Goal: Task Accomplishment & Management: Use online tool/utility

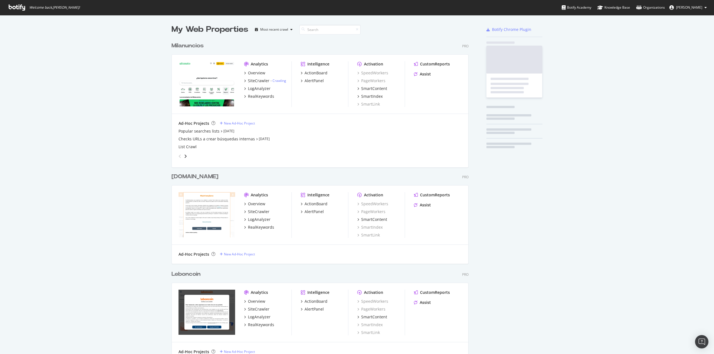
scroll to position [1697, 297]
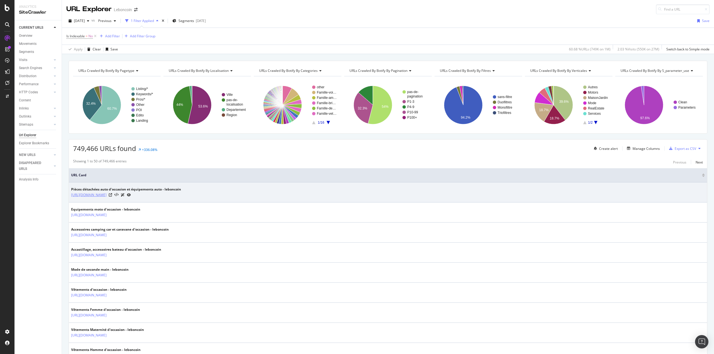
click at [107, 195] on link "https://www.leboncoin.fr/c/equipement_auto?shippable=1" at bounding box center [88, 195] width 35 height 6
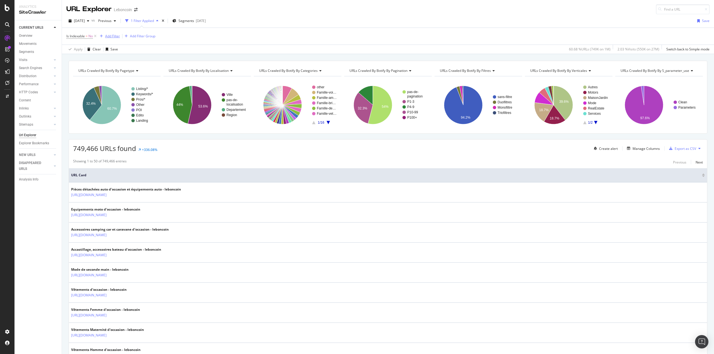
click at [112, 36] on div "Add Filter" at bounding box center [112, 36] width 15 height 5
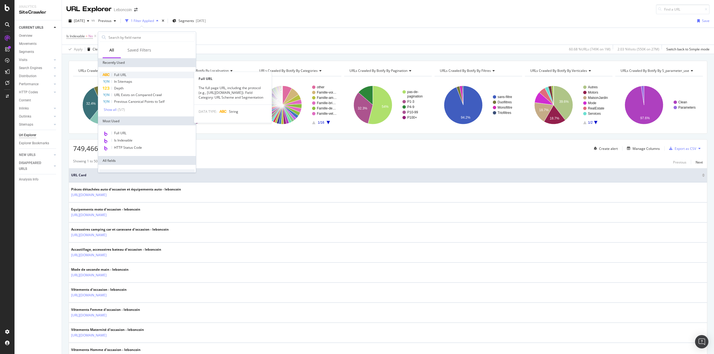
click at [131, 74] on div "Full URL" at bounding box center [146, 75] width 95 height 7
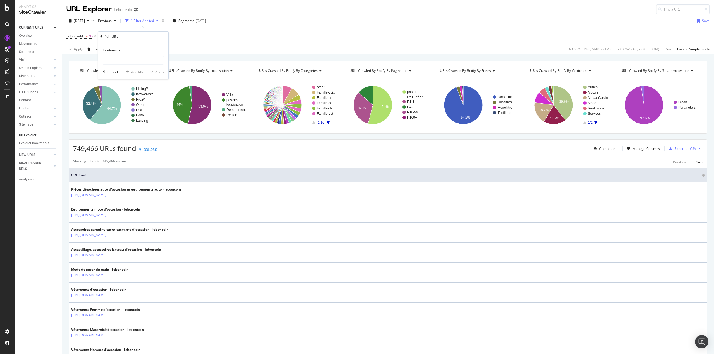
click at [117, 52] on icon at bounding box center [119, 50] width 4 height 3
click at [127, 111] on span "Doesn't contain" at bounding box center [117, 112] width 24 height 5
click at [125, 62] on input "text" at bounding box center [133, 60] width 61 height 9
type input "shippable"
click at [159, 72] on div "Apply" at bounding box center [159, 72] width 9 height 5
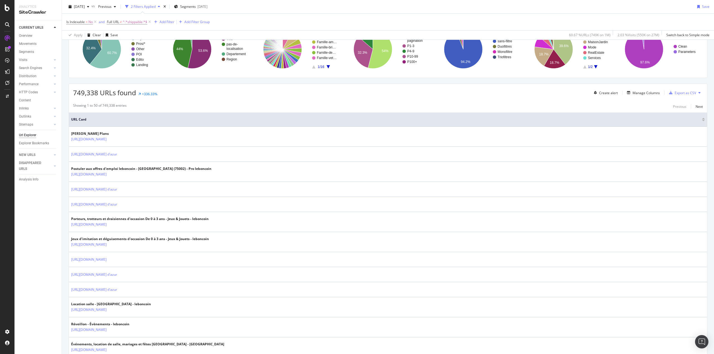
scroll to position [84, 0]
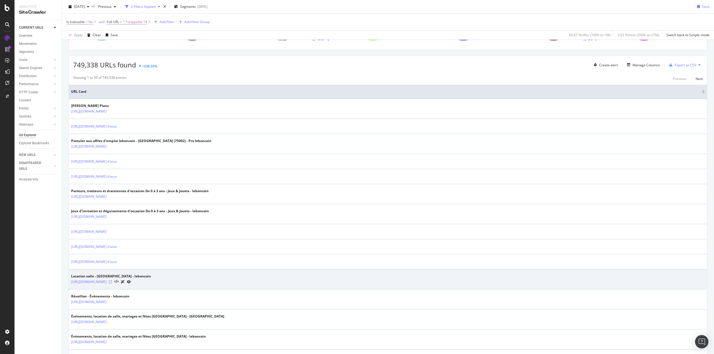
click at [112, 282] on icon at bounding box center [110, 282] width 3 height 3
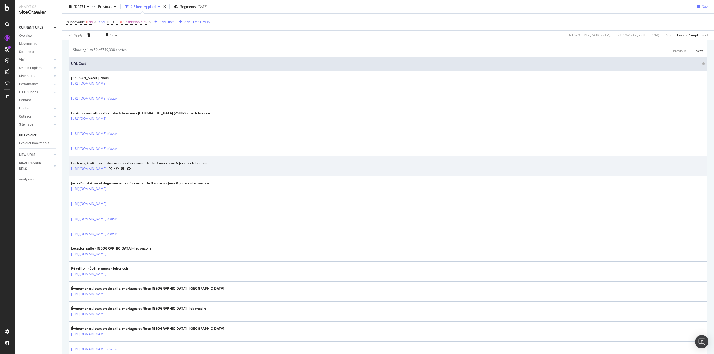
scroll to position [0, 0]
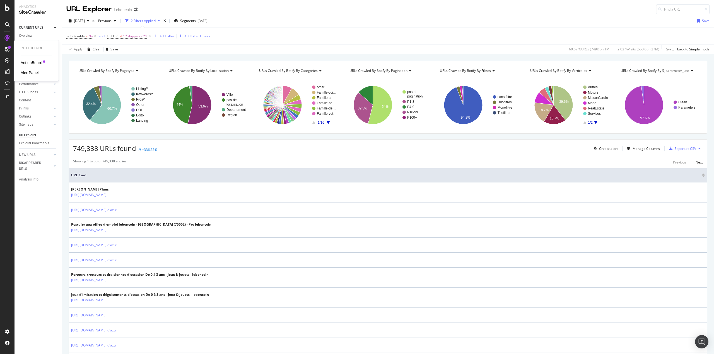
click at [32, 72] on div "AlertPanel" at bounding box center [30, 73] width 18 height 6
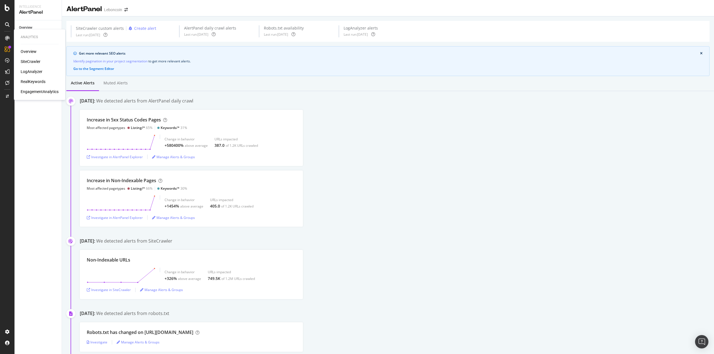
click at [31, 60] on div "SiteCrawler" at bounding box center [31, 62] width 20 height 6
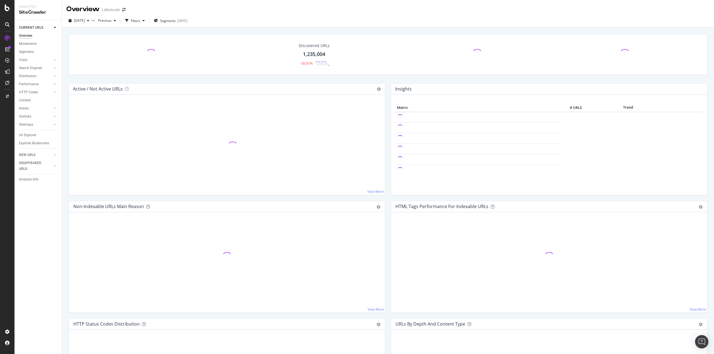
click at [40, 223] on div "CURRENT URLS Overview Movements Segments Visits Analysis Search Engines Top Cha…" at bounding box center [38, 187] width 47 height 334
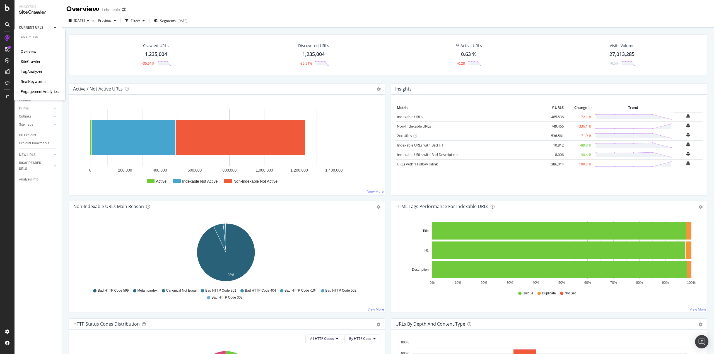
click at [28, 50] on div "Overview" at bounding box center [29, 52] width 16 height 6
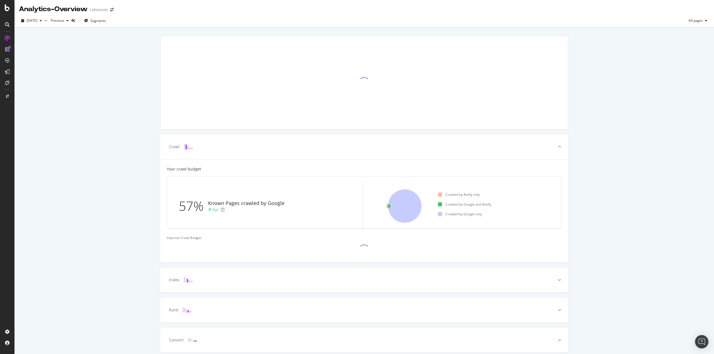
drag, startPoint x: 99, startPoint y: 66, endPoint x: 103, endPoint y: 55, distance: 11.4
click at [100, 65] on div "Crawl Your crawl budget 57% Known Pages crawled by Google 5pt Crawled by Botify…" at bounding box center [364, 203] width 699 height 350
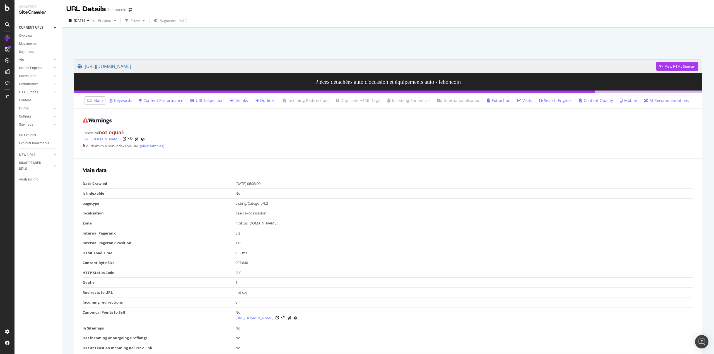
click at [120, 139] on link "https://www.leboncoin.fr/c/equipement_auto" at bounding box center [102, 139] width 38 height 6
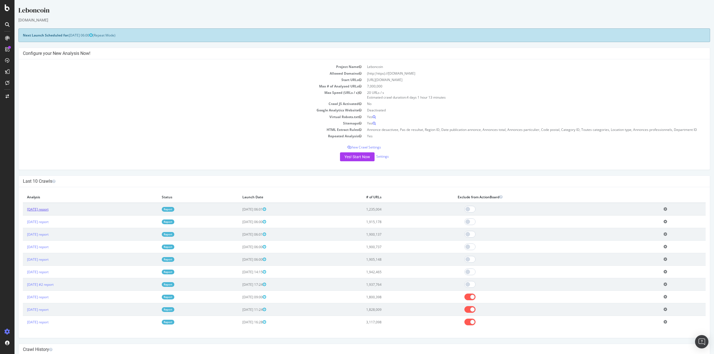
click at [35, 209] on link "[DATE] report" at bounding box center [37, 209] width 21 height 5
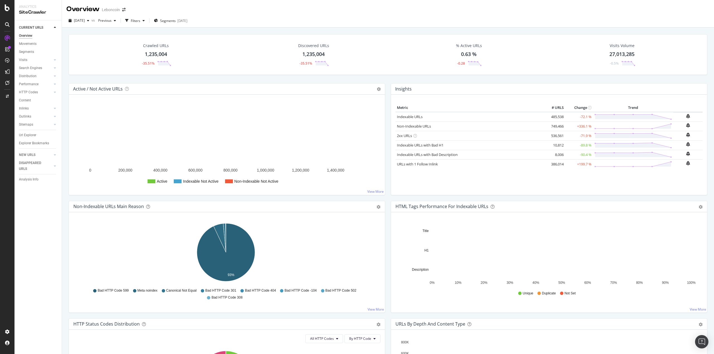
scroll to position [112, 0]
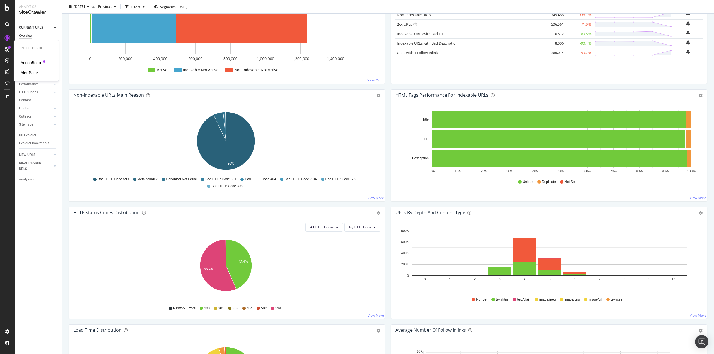
click at [29, 74] on div "AlertPanel" at bounding box center [30, 73] width 18 height 6
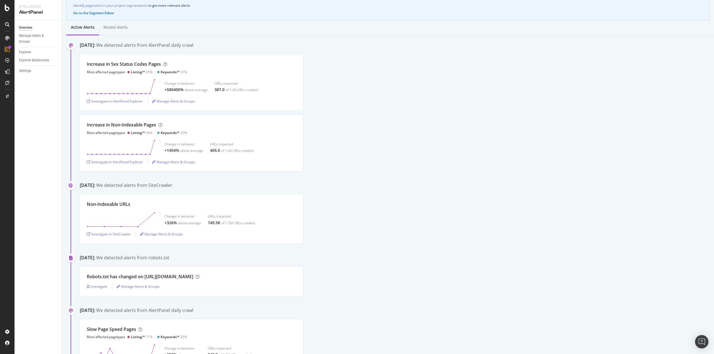
scroll to position [28, 0]
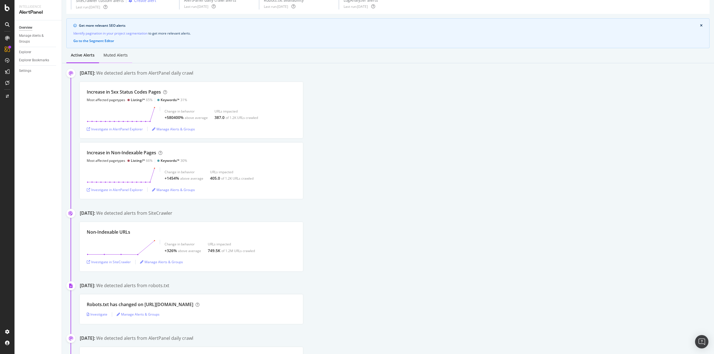
click at [119, 56] on div "Muted alerts" at bounding box center [115, 55] width 24 height 6
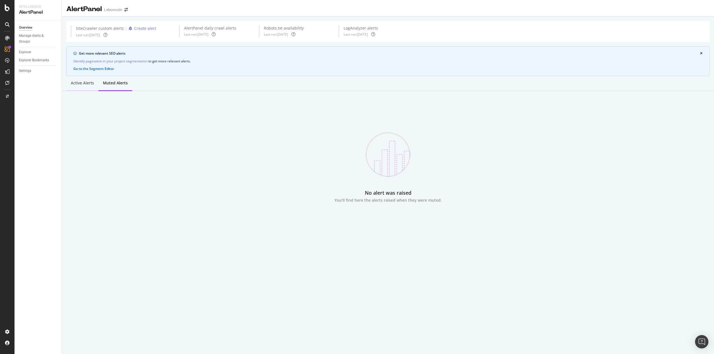
click at [81, 83] on div "Active alerts" at bounding box center [82, 83] width 23 height 6
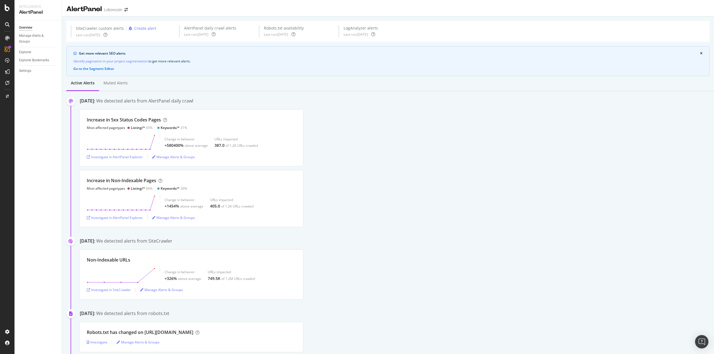
click at [429, 172] on div "Increase in Non-Indexable Pages Most affected pagetypes Listing/* 66% Keywords/…" at bounding box center [397, 199] width 634 height 56
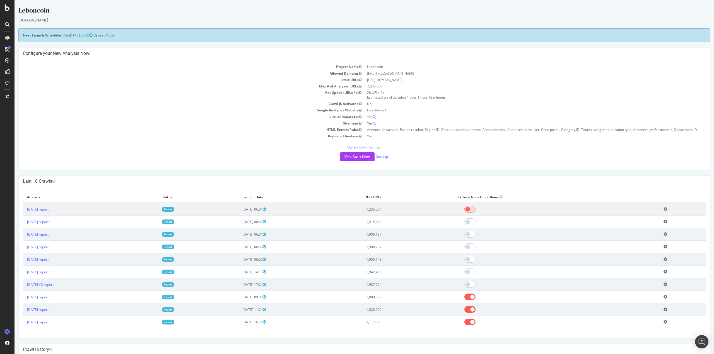
click at [475, 209] on span at bounding box center [469, 209] width 11 height 7
click at [667, 207] on icon at bounding box center [665, 209] width 4 height 4
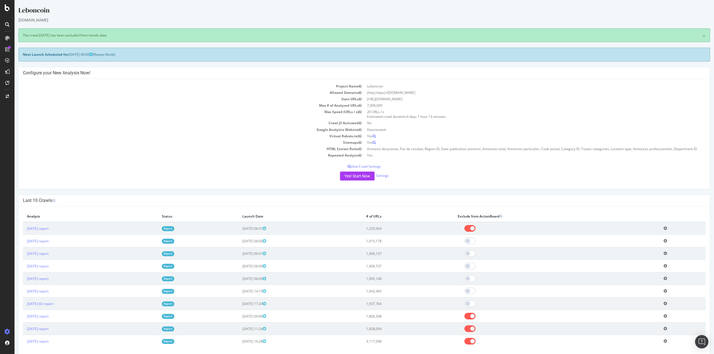
click at [666, 228] on icon at bounding box center [665, 228] width 4 height 4
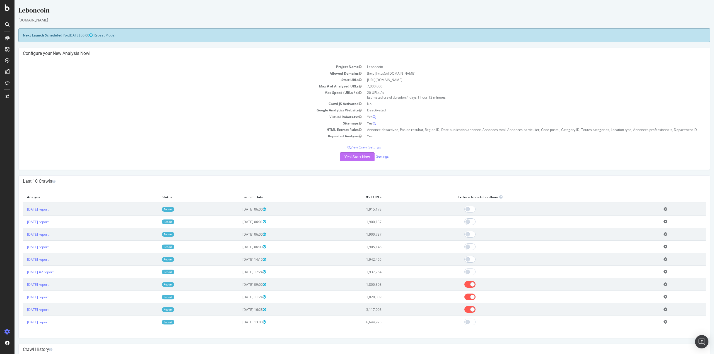
click at [357, 158] on button "Yes! Start Now" at bounding box center [357, 157] width 35 height 9
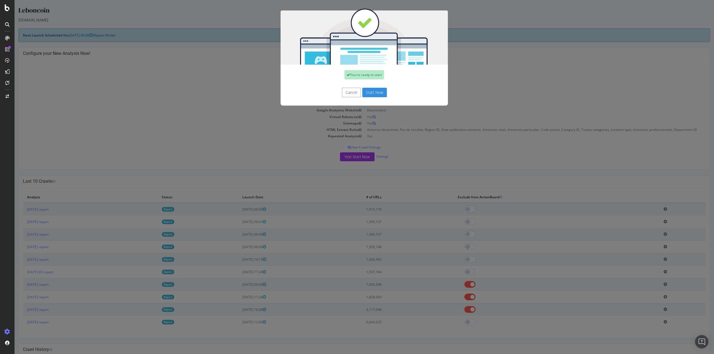
click at [371, 92] on button "Start Now" at bounding box center [374, 92] width 25 height 9
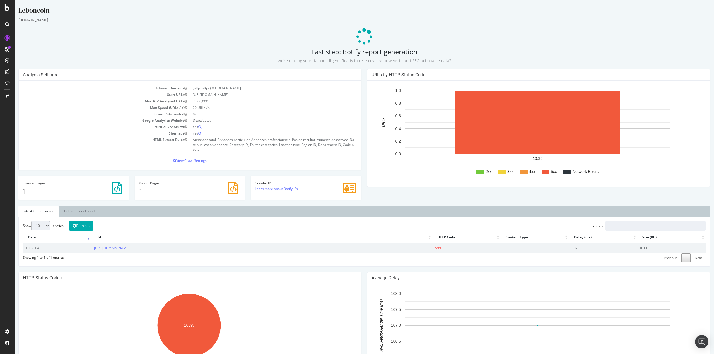
drag, startPoint x: 347, startPoint y: 189, endPoint x: 308, endPoint y: 188, distance: 39.0
click at [347, 189] on icon at bounding box center [349, 188] width 13 height 12
click at [282, 187] on link "Learn more about Botify IPs" at bounding box center [276, 189] width 43 height 5
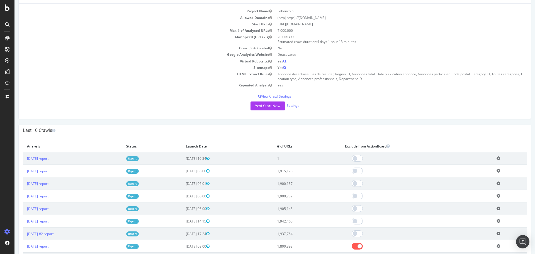
scroll to position [84, 0]
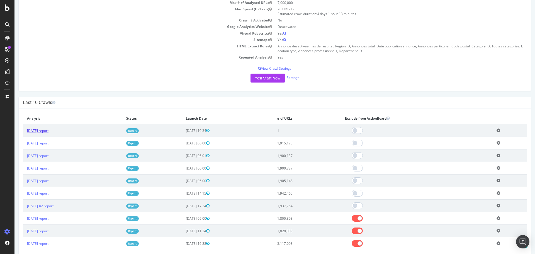
click at [45, 131] on link "2025 Sep. 24th report" at bounding box center [37, 130] width 21 height 5
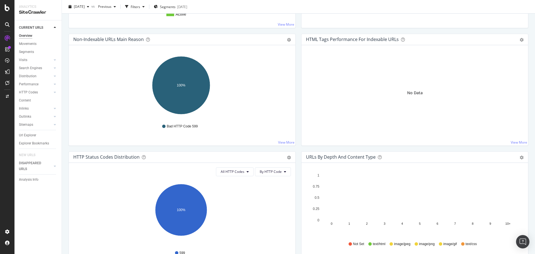
scroll to position [195, 0]
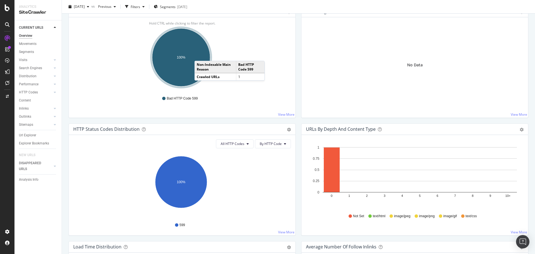
click at [200, 55] on ellipse "A chart." at bounding box center [181, 57] width 58 height 58
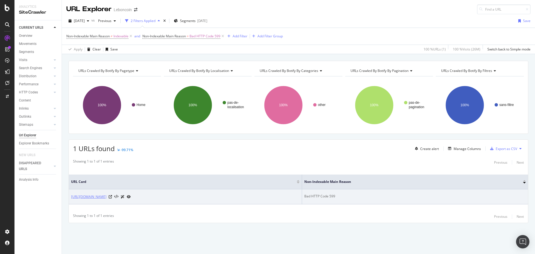
click at [102, 197] on link "[URL][DOMAIN_NAME]" at bounding box center [88, 197] width 35 height 6
